Goal: Information Seeking & Learning: Learn about a topic

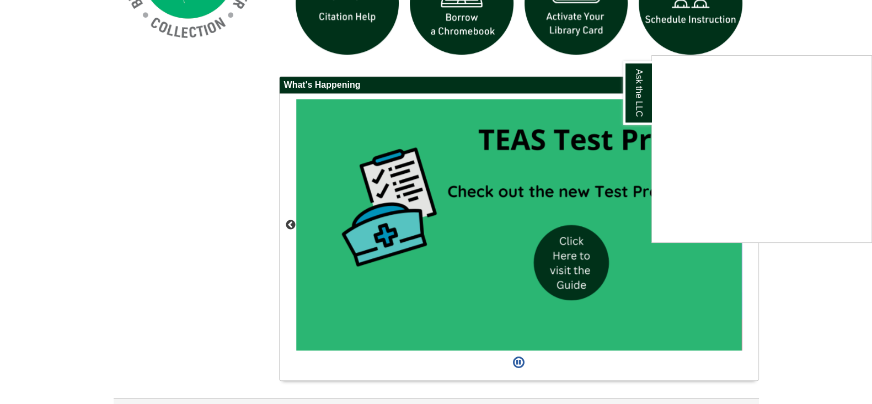
scroll to position [896, 0]
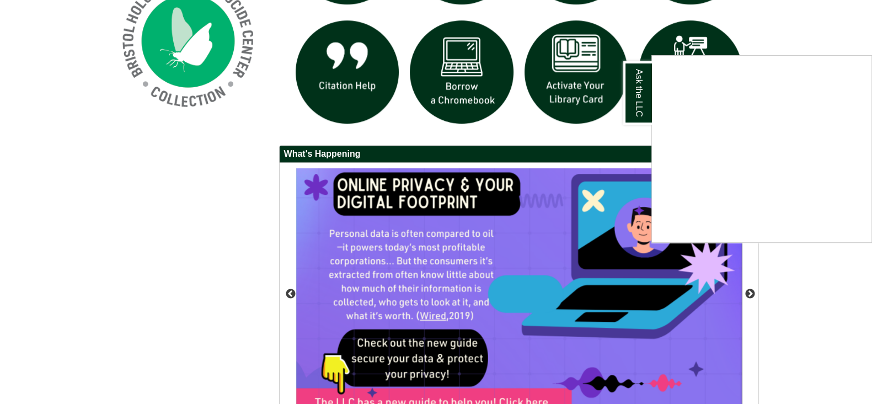
click at [748, 292] on div "Ask the LLC" at bounding box center [436, 202] width 872 height 404
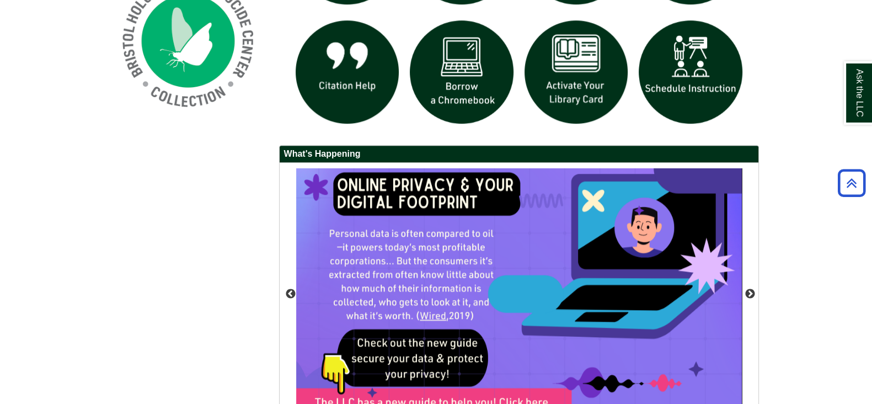
scroll to position [964, 0]
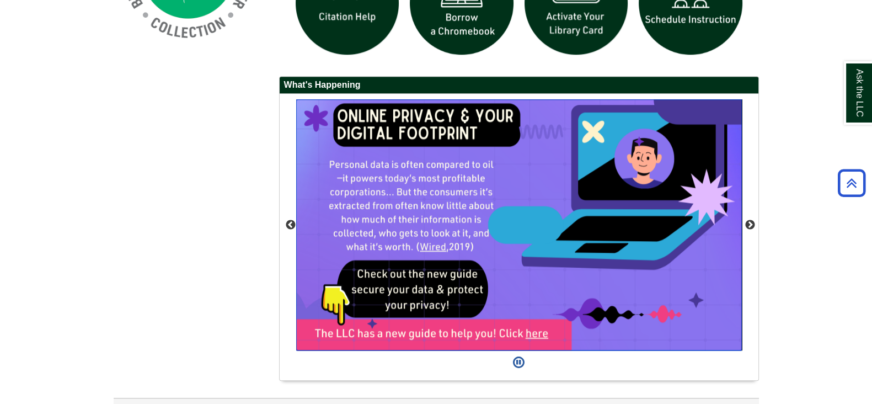
click at [539, 333] on img "slideshow" at bounding box center [519, 224] width 446 height 251
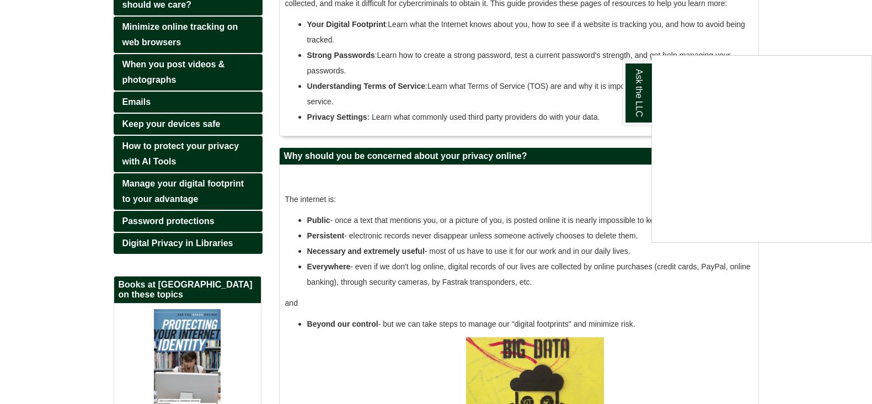
scroll to position [199, 0]
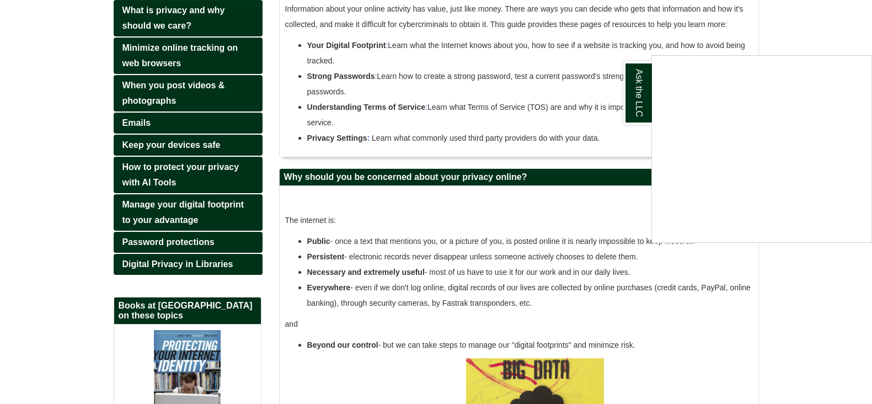
click at [163, 52] on div "Ask the LLC" at bounding box center [436, 202] width 872 height 404
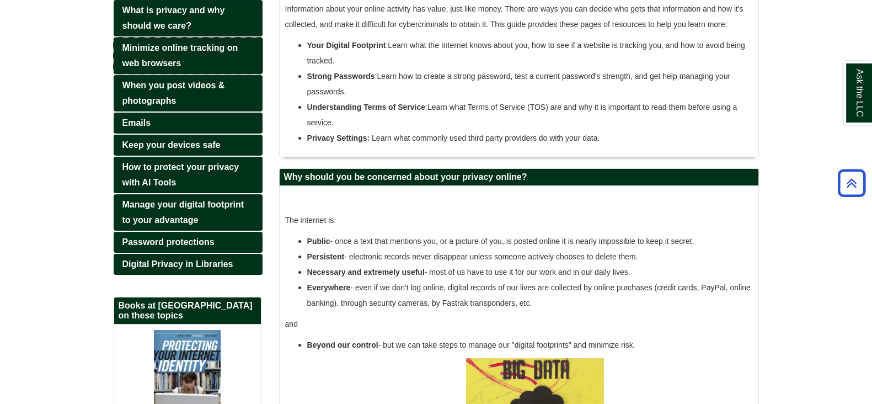
scroll to position [130, 0]
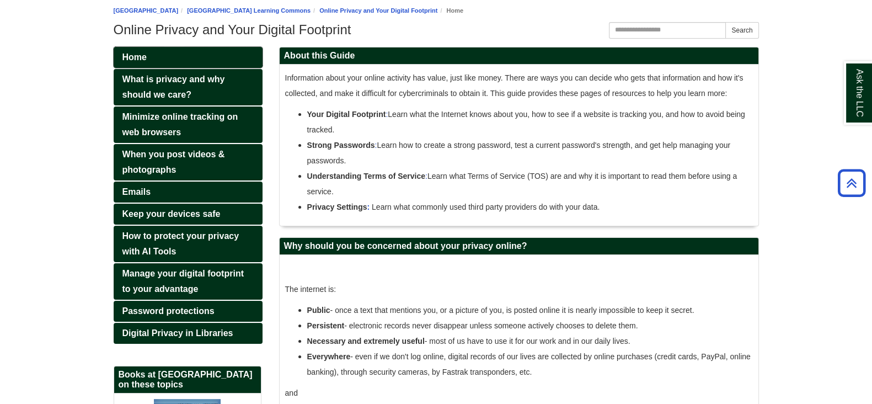
click at [132, 56] on span "Home" at bounding box center [134, 56] width 24 height 9
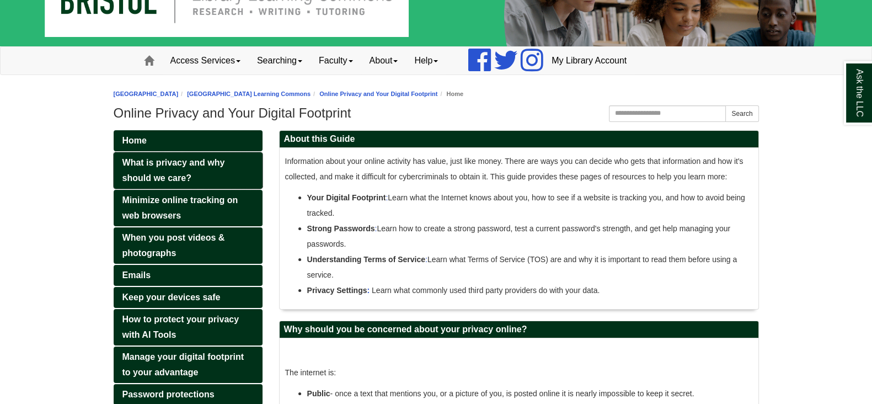
scroll to position [68, 0]
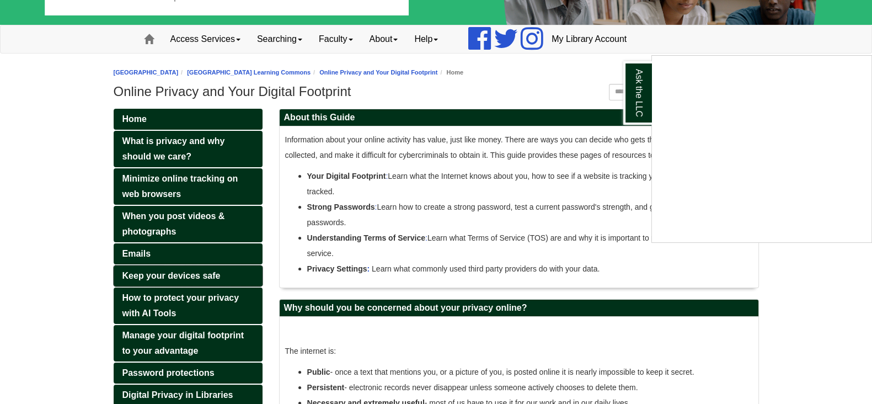
click at [157, 271] on div "Ask the LLC" at bounding box center [436, 202] width 872 height 404
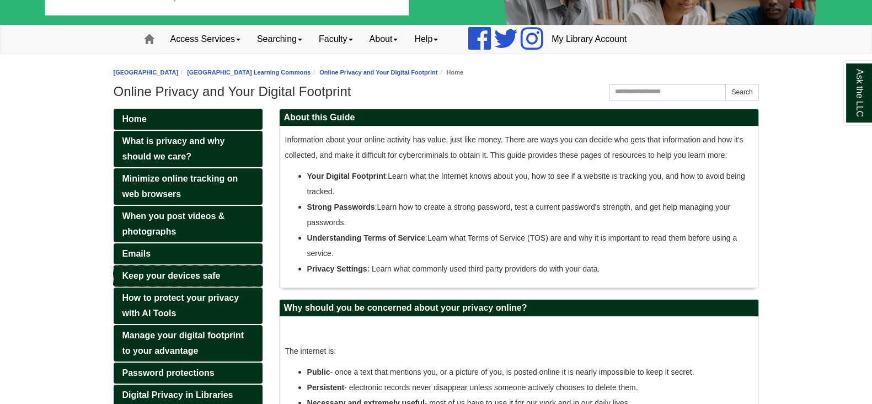
click at [157, 271] on span "Keep your devices safe" at bounding box center [171, 275] width 98 height 9
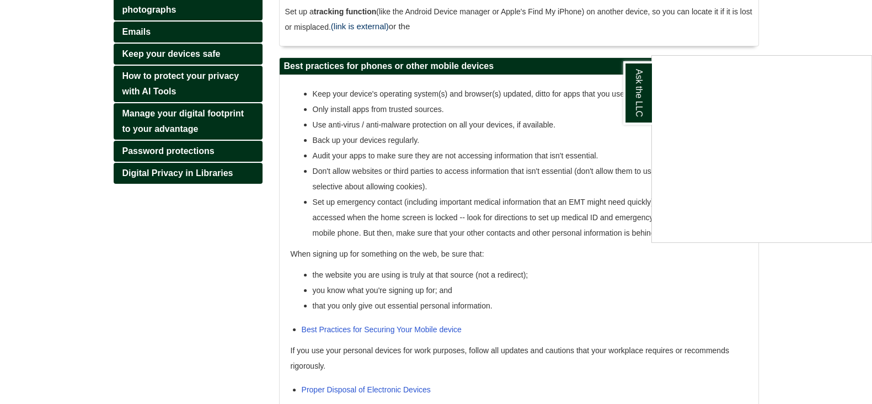
scroll to position [221, 0]
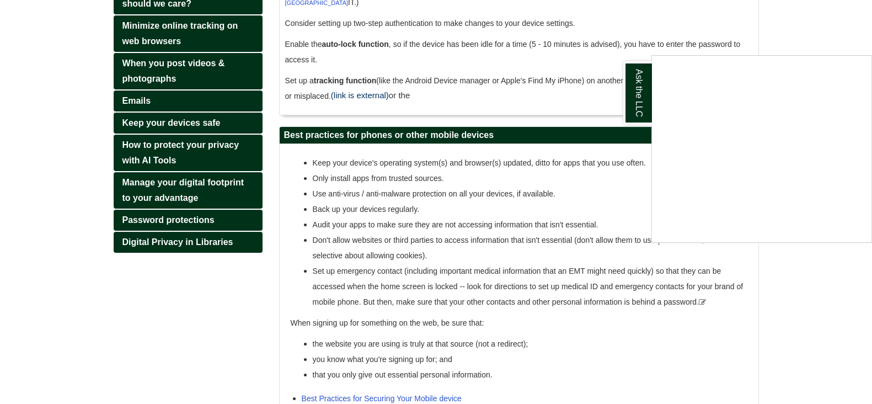
click at [191, 216] on div "Ask the LLC" at bounding box center [436, 202] width 872 height 404
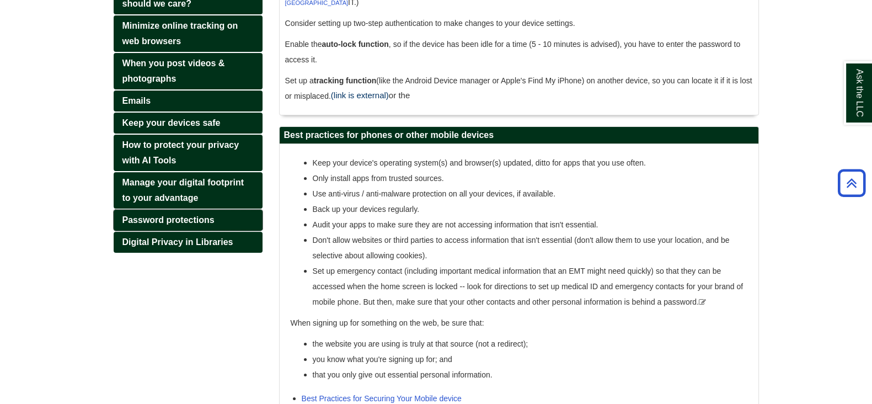
click at [191, 216] on span "Password protections" at bounding box center [168, 219] width 92 height 9
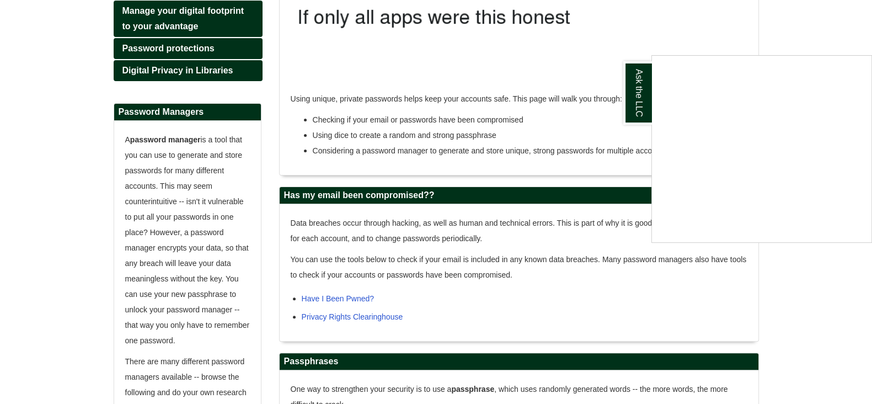
scroll to position [387, 0]
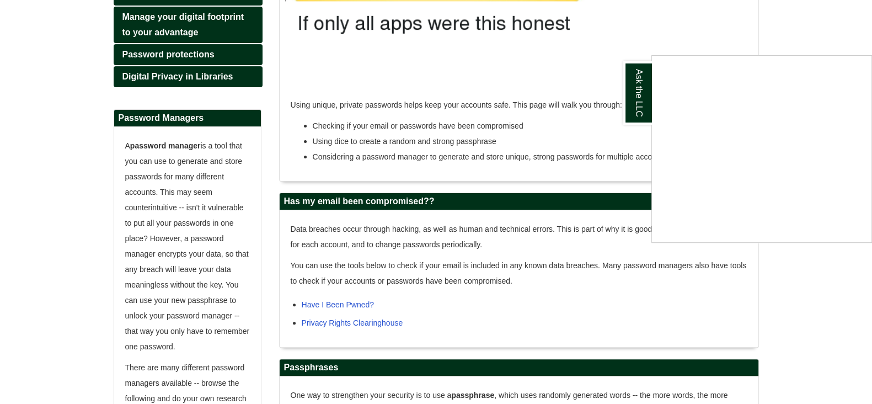
click at [357, 303] on div "Ask the LLC" at bounding box center [436, 202] width 872 height 404
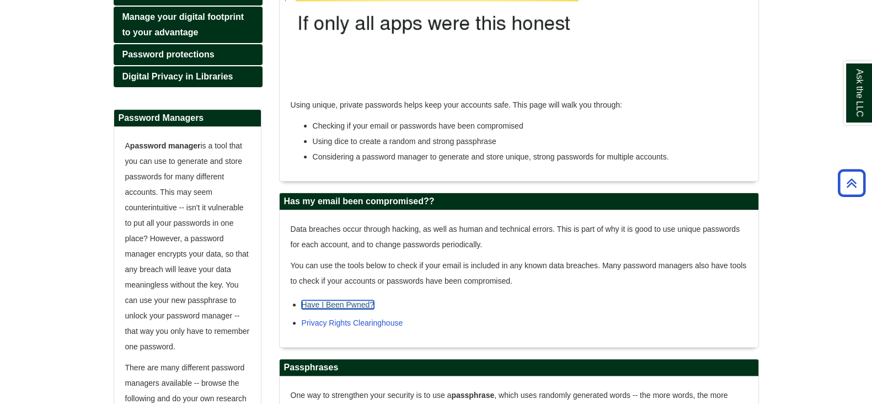
click at [357, 303] on link "Have I Been Pwned?" at bounding box center [338, 304] width 73 height 9
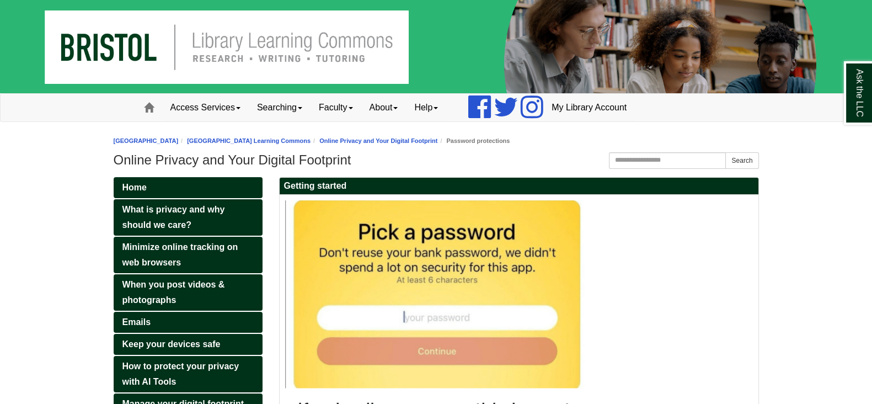
scroll to position [0, 0]
click at [151, 106] on span at bounding box center [149, 108] width 10 height 10
